Goal: Find specific page/section: Find specific page/section

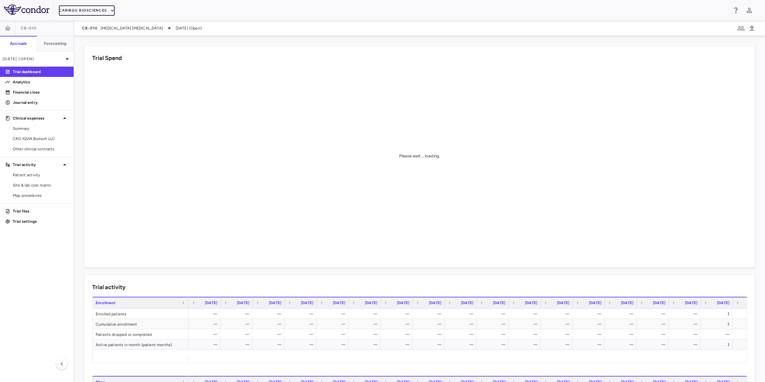
click at [91, 14] on button "Caribou Biosciences" at bounding box center [87, 10] width 56 height 10
click at [75, 47] on li "Akero" at bounding box center [85, 52] width 53 height 10
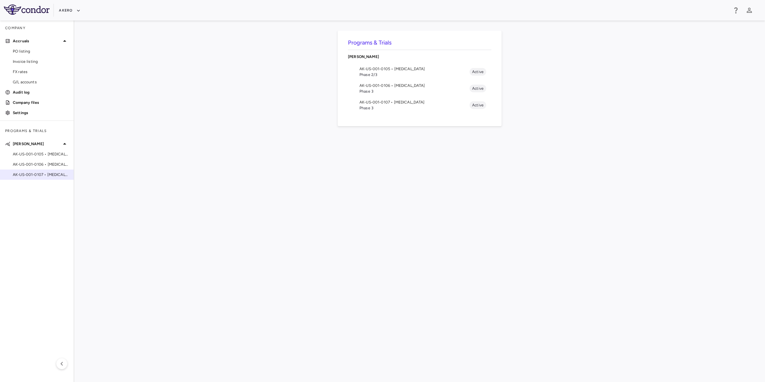
click at [36, 172] on span "AK-US-001-0107 • [MEDICAL_DATA]" at bounding box center [41, 175] width 56 height 6
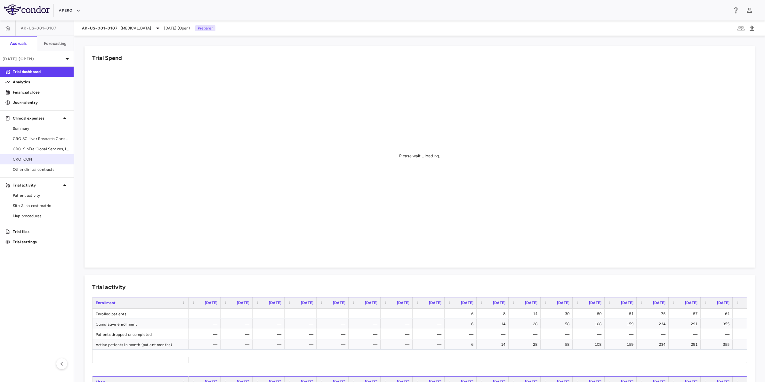
click at [43, 156] on span "CRO ICON" at bounding box center [41, 159] width 56 height 6
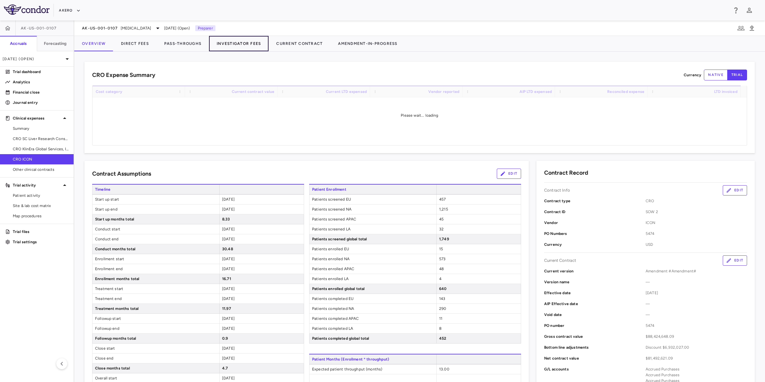
click at [258, 46] on button "Investigator Fees" at bounding box center [239, 43] width 60 height 15
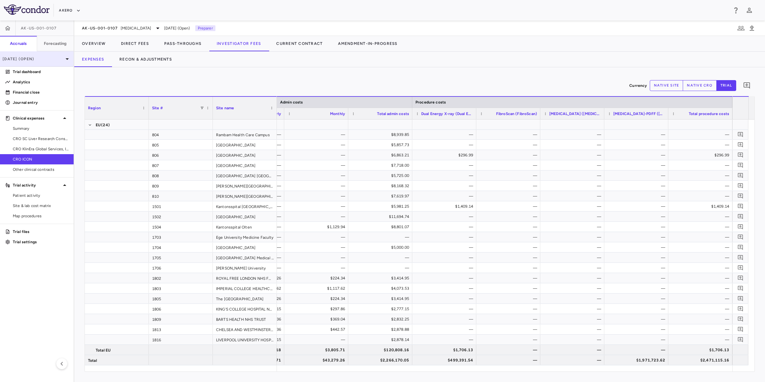
click at [42, 58] on p "[DATE] (Open)" at bounding box center [33, 59] width 61 height 6
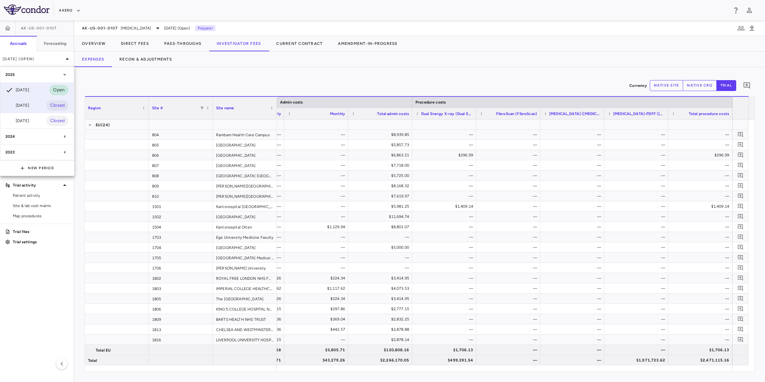
click at [34, 106] on div "[DATE] Closed" at bounding box center [36, 105] width 73 height 15
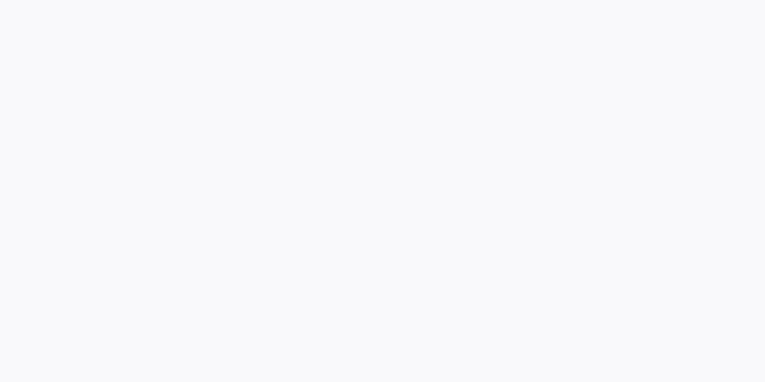
click at [36, 163] on div at bounding box center [382, 191] width 765 height 382
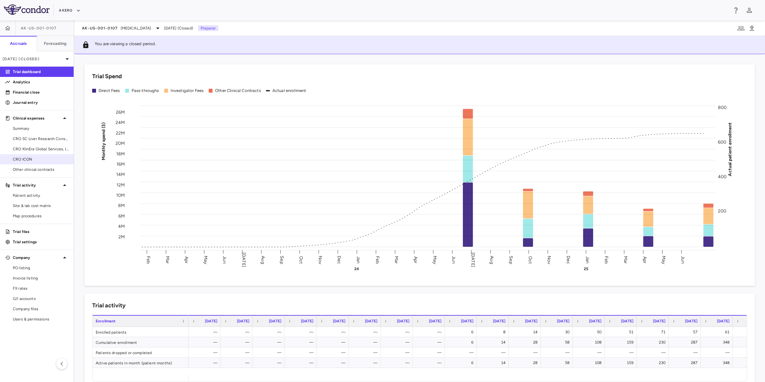
click at [37, 160] on span "CRO ICON" at bounding box center [41, 159] width 56 height 6
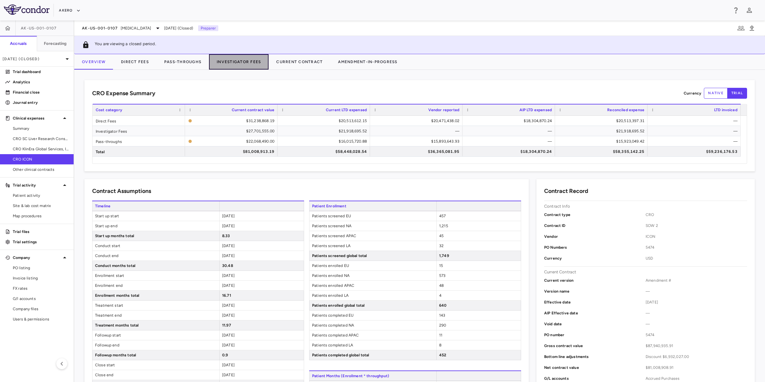
click at [228, 63] on button "Investigator Fees" at bounding box center [239, 61] width 60 height 15
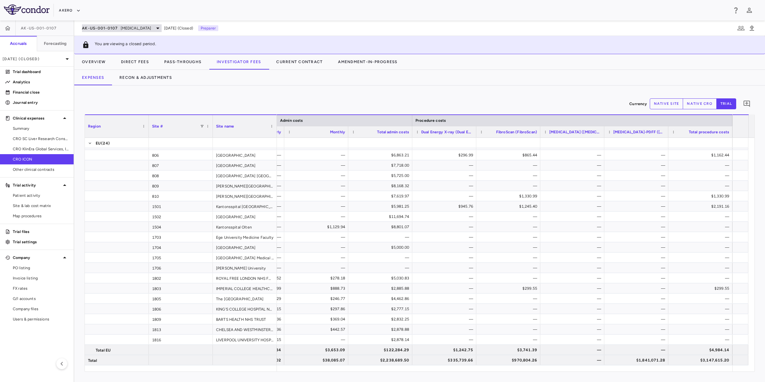
click at [151, 29] on span "[MEDICAL_DATA]" at bounding box center [136, 28] width 31 height 6
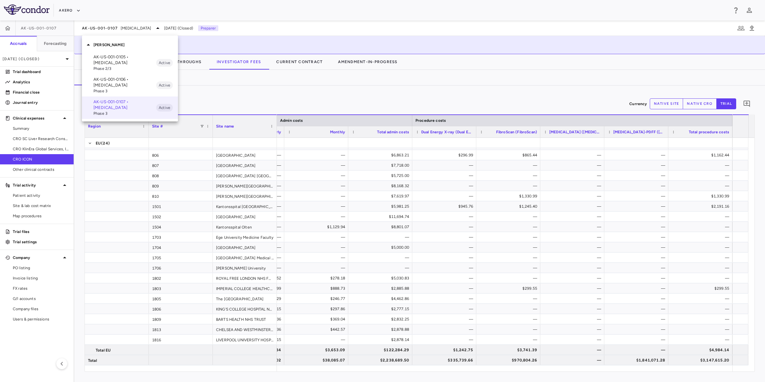
click at [130, 28] on div at bounding box center [382, 191] width 765 height 382
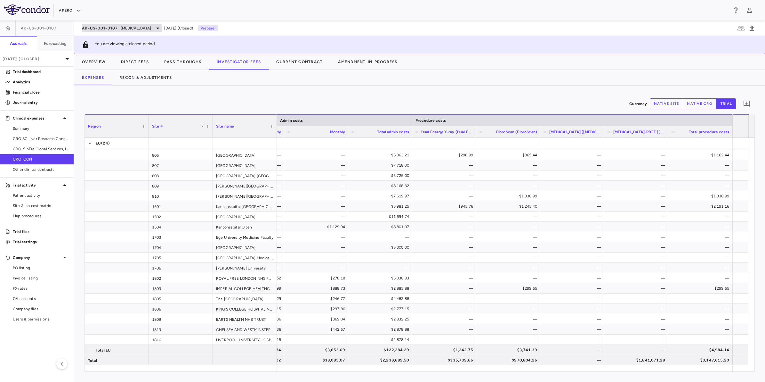
click at [133, 27] on span "[MEDICAL_DATA]" at bounding box center [136, 28] width 31 height 6
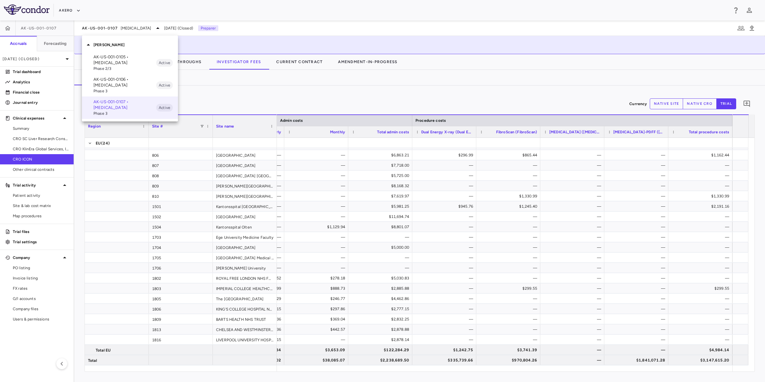
click at [31, 59] on div at bounding box center [382, 191] width 765 height 382
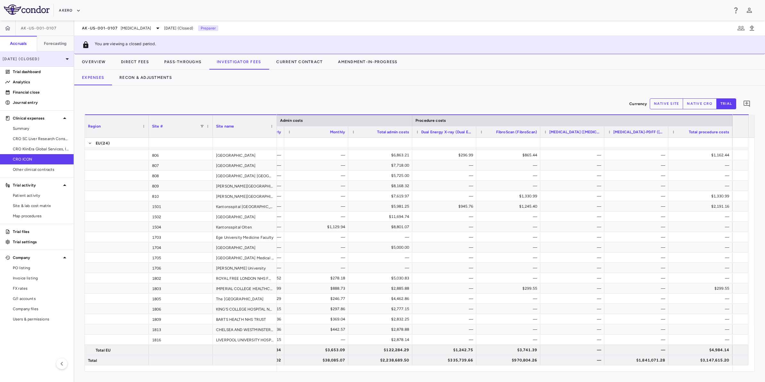
click at [34, 59] on p "[DATE] (Closed)" at bounding box center [33, 59] width 61 height 6
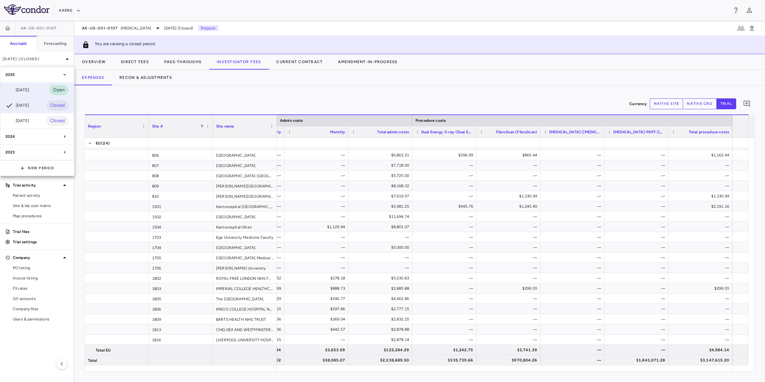
click at [36, 89] on div "[DATE] Open" at bounding box center [36, 89] width 73 height 15
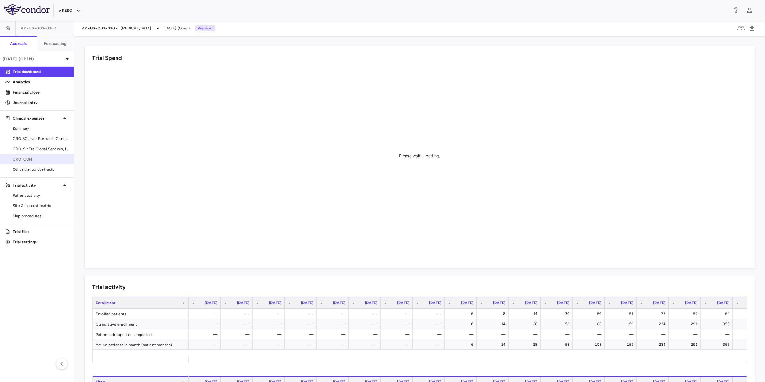
click at [40, 157] on span "CRO ICON" at bounding box center [41, 159] width 56 height 6
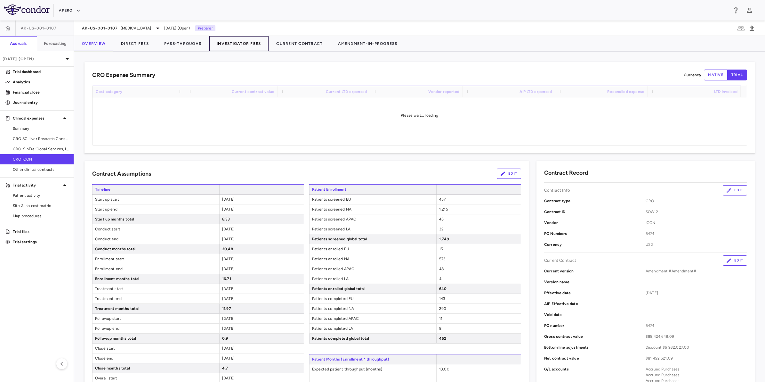
click at [242, 44] on button "Investigator Fees" at bounding box center [239, 43] width 60 height 15
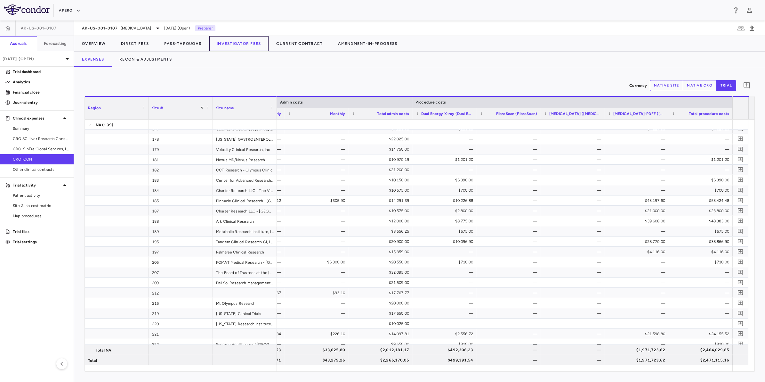
scroll to position [0, 2490]
